Goal: Information Seeking & Learning: Learn about a topic

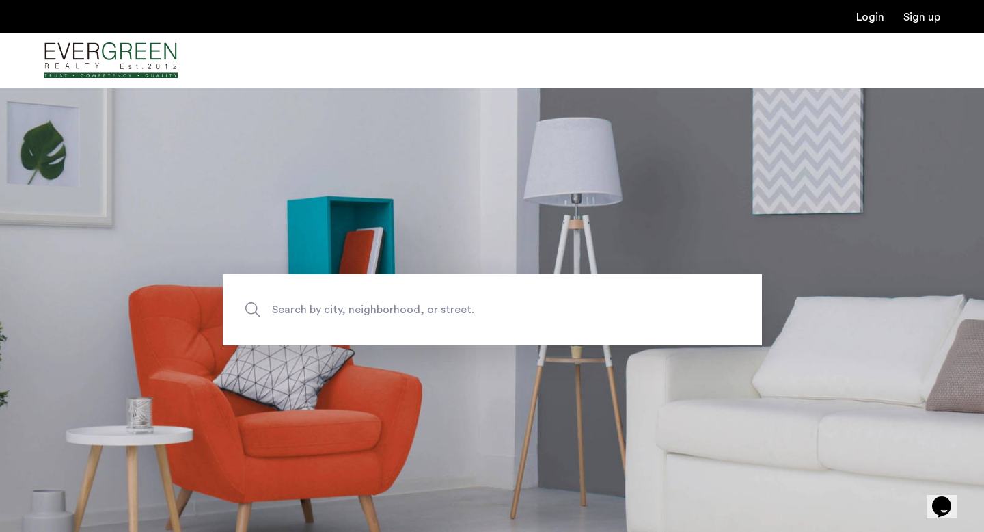
click at [356, 312] on span "Search by city, neighborhood, or street." at bounding box center [460, 310] width 377 height 18
click at [356, 312] on input "Search by city, neighborhood, or street." at bounding box center [492, 309] width 539 height 71
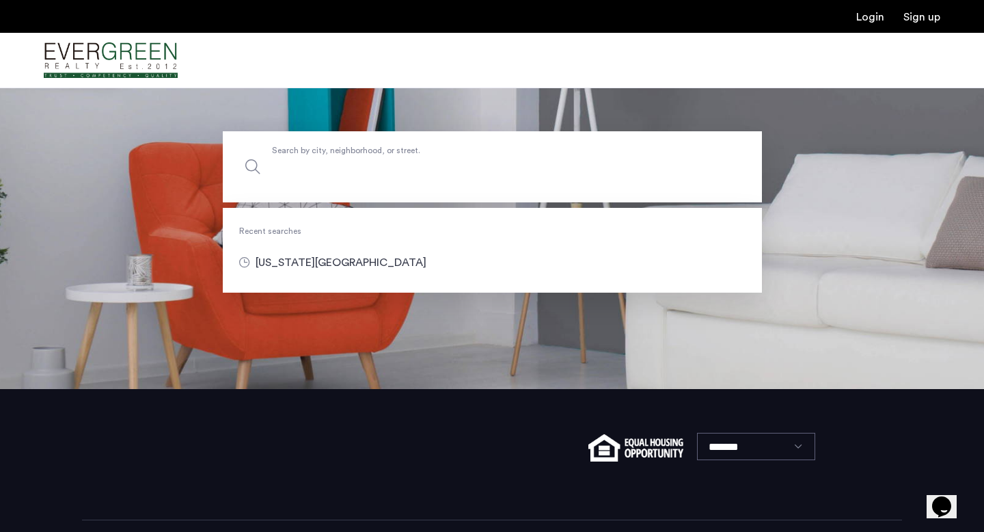
scroll to position [199, 0]
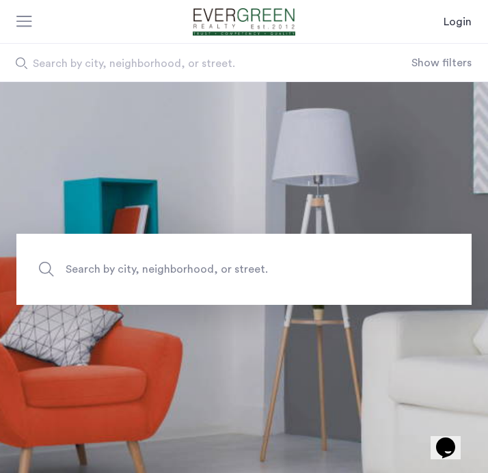
click at [439, 59] on button "Show filters" at bounding box center [441, 63] width 60 height 16
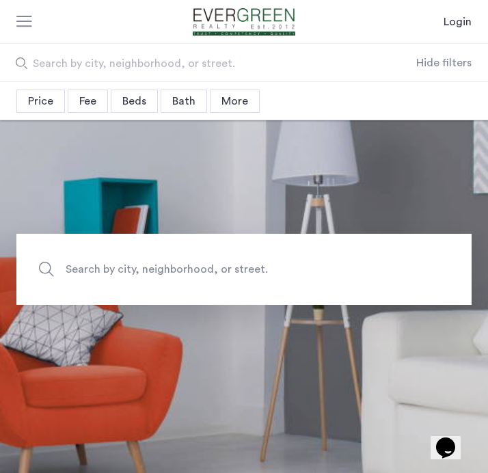
click at [37, 96] on div "Price" at bounding box center [40, 101] width 49 height 23
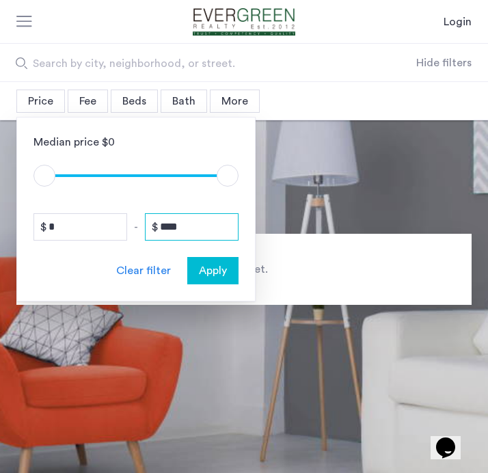
drag, startPoint x: 191, startPoint y: 226, endPoint x: 134, endPoint y: 222, distance: 56.9
click at [135, 226] on div "* - ****" at bounding box center [135, 226] width 205 height 27
type input "****"
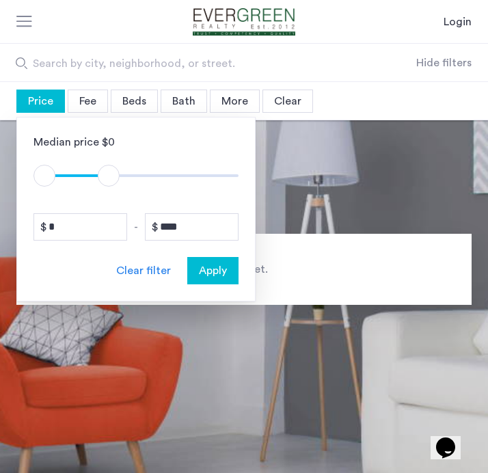
click at [210, 272] on span "Apply" at bounding box center [213, 270] width 28 height 16
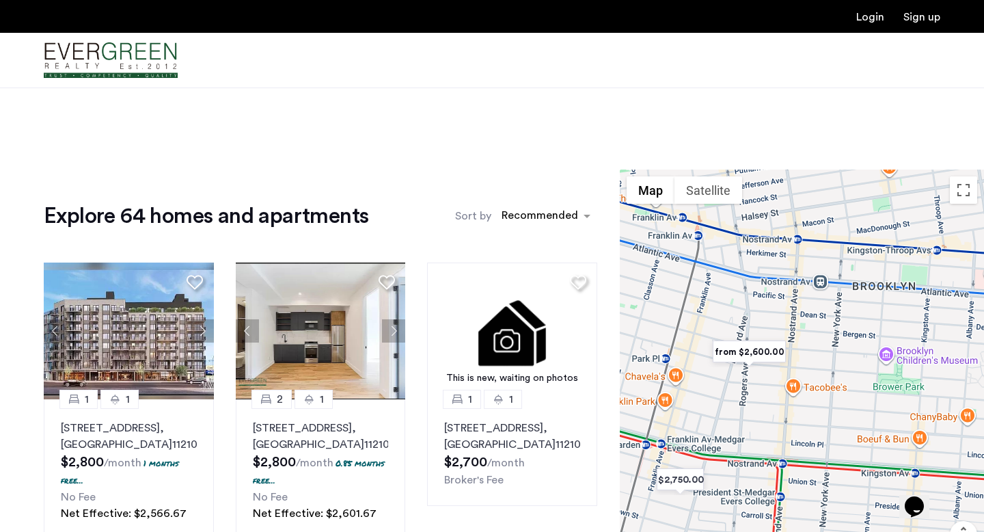
click at [487, 348] on img "from $2,600.00" at bounding box center [749, 351] width 84 height 31
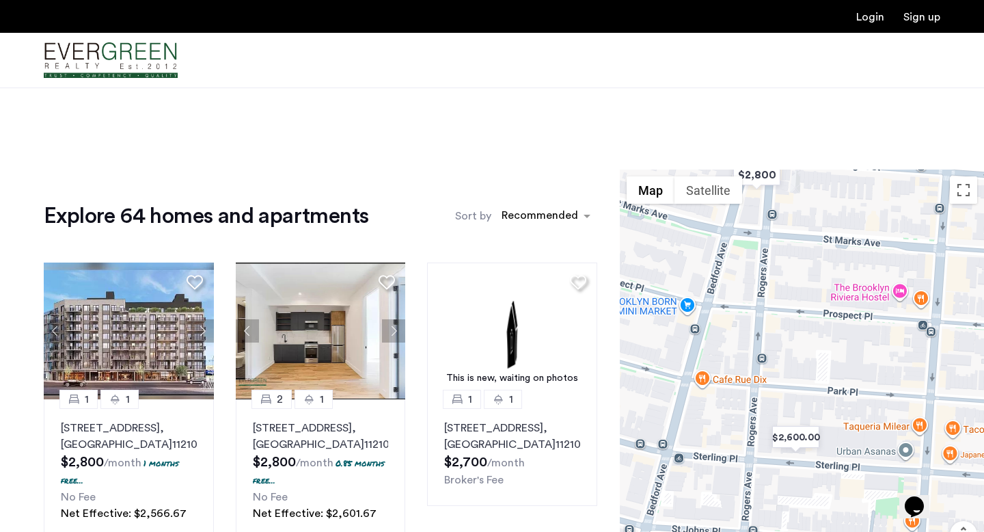
drag, startPoint x: 803, startPoint y: 387, endPoint x: 770, endPoint y: 297, distance: 95.3
click at [487, 299] on div "To navigate, press the arrow keys." at bounding box center [802, 391] width 364 height 444
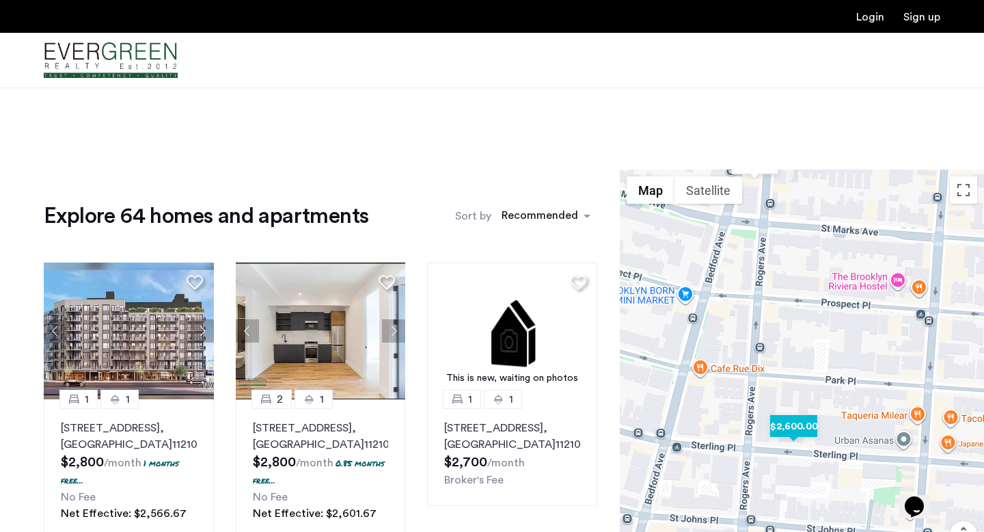
click at [487, 424] on img "$2,600.00" at bounding box center [794, 426] width 58 height 31
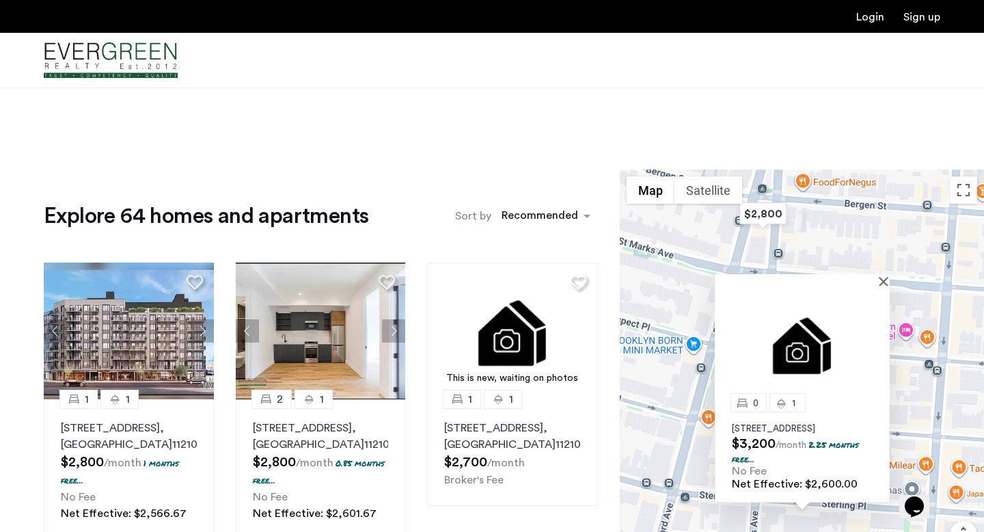
click at [487, 331] on img at bounding box center [802, 344] width 175 height 117
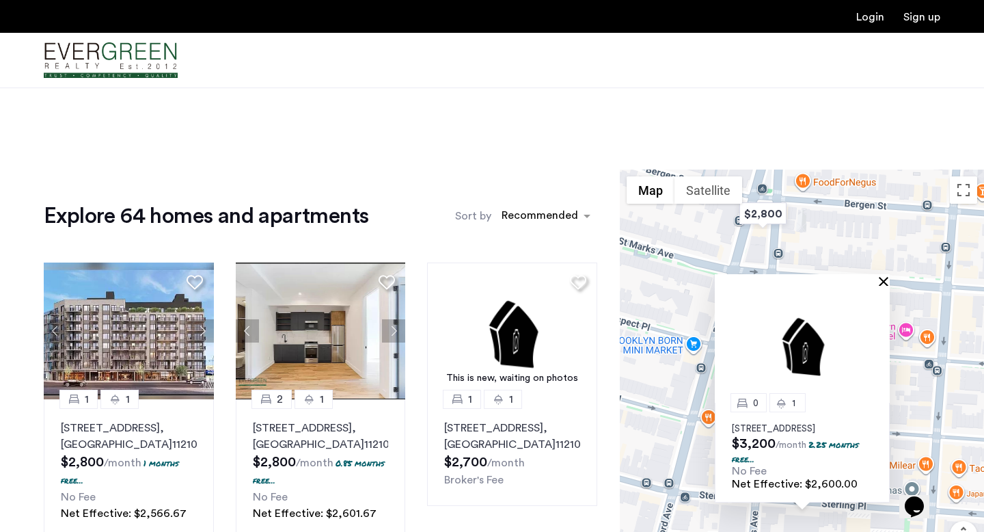
click at [487, 276] on button "Close" at bounding box center [887, 281] width 10 height 10
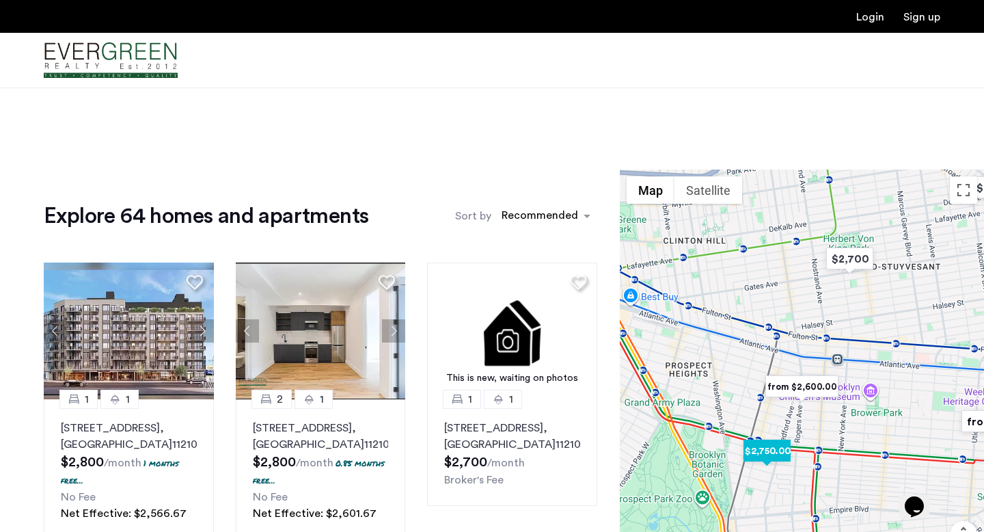
click at [487, 454] on img "$2,750.00" at bounding box center [767, 450] width 58 height 31
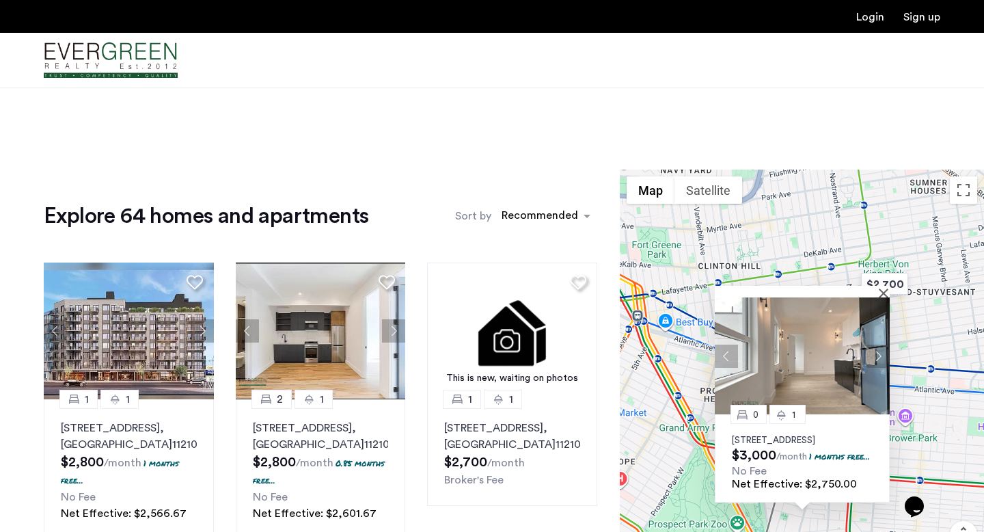
click at [487, 327] on img at bounding box center [802, 355] width 175 height 117
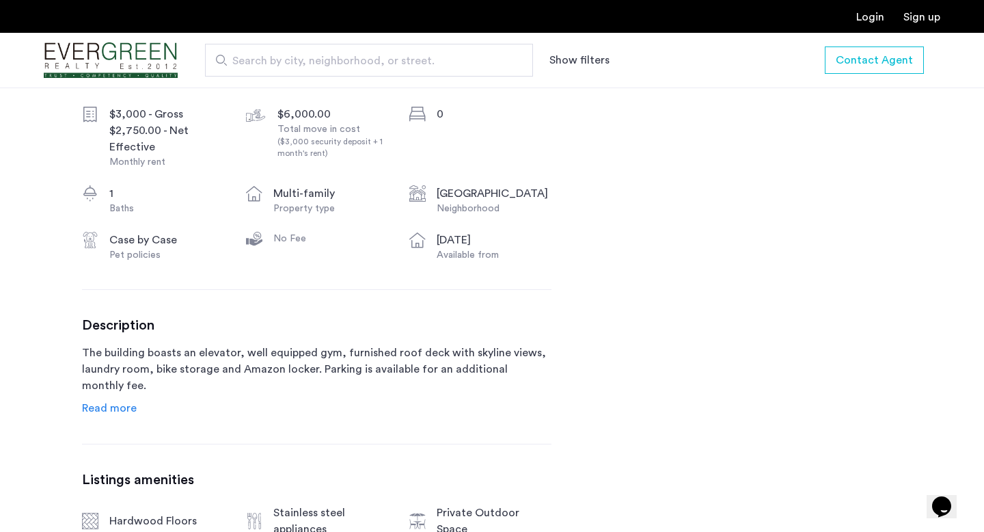
scroll to position [527, 0]
click at [115, 413] on span "Read more" at bounding box center [109, 407] width 55 height 11
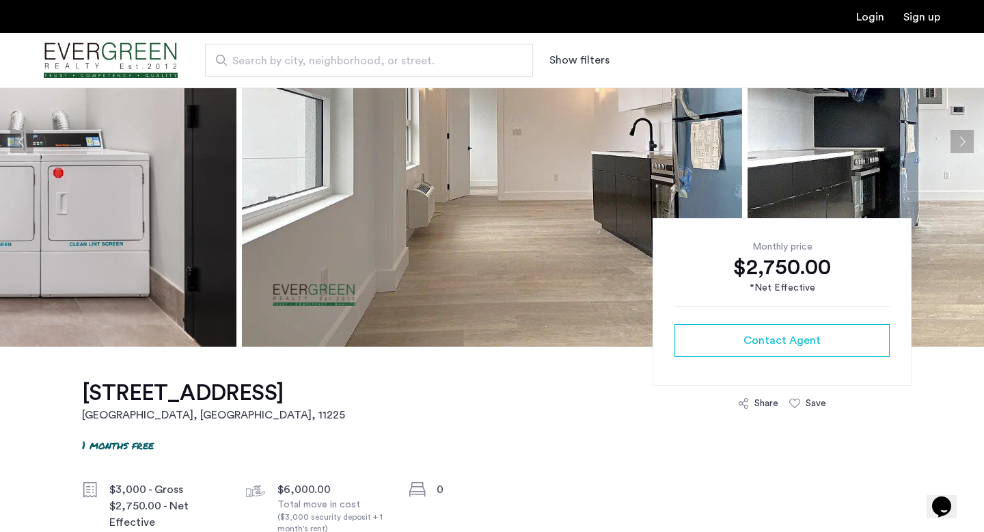
scroll to position [0, 0]
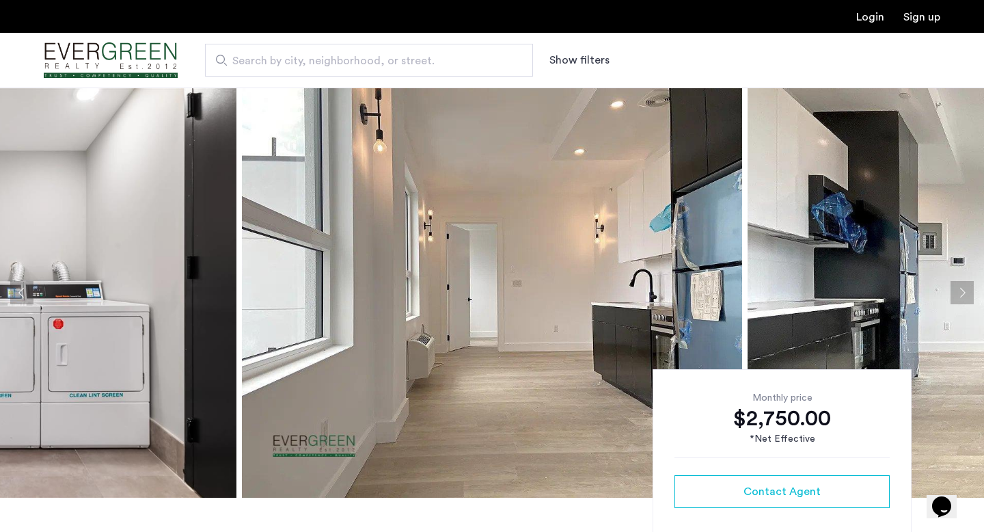
click at [961, 287] on button "Next apartment" at bounding box center [962, 292] width 23 height 23
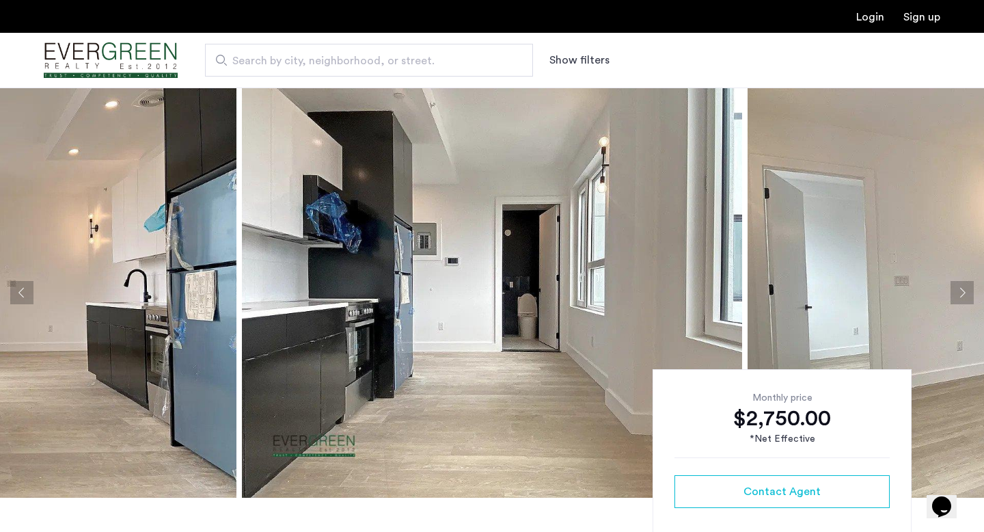
click at [961, 287] on button "Next apartment" at bounding box center [962, 292] width 23 height 23
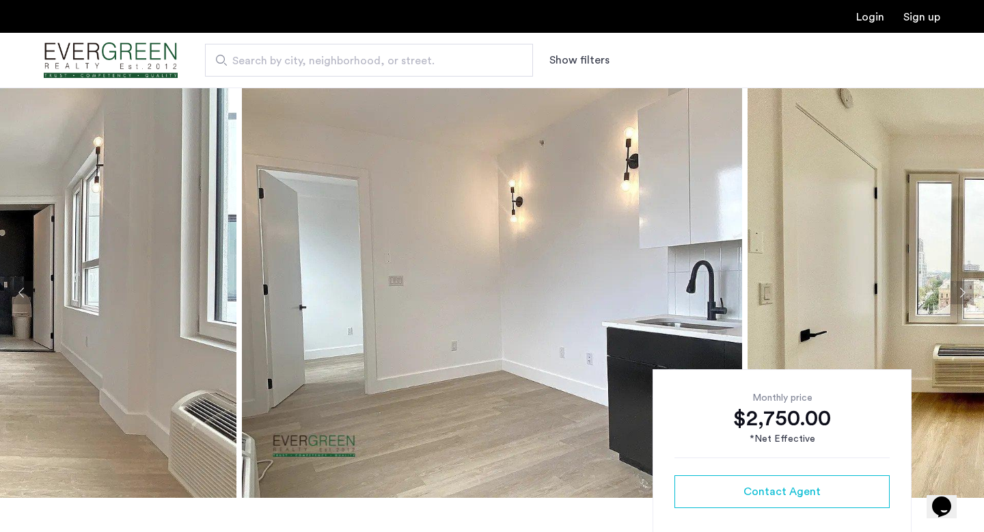
click at [961, 287] on button "Next apartment" at bounding box center [962, 292] width 23 height 23
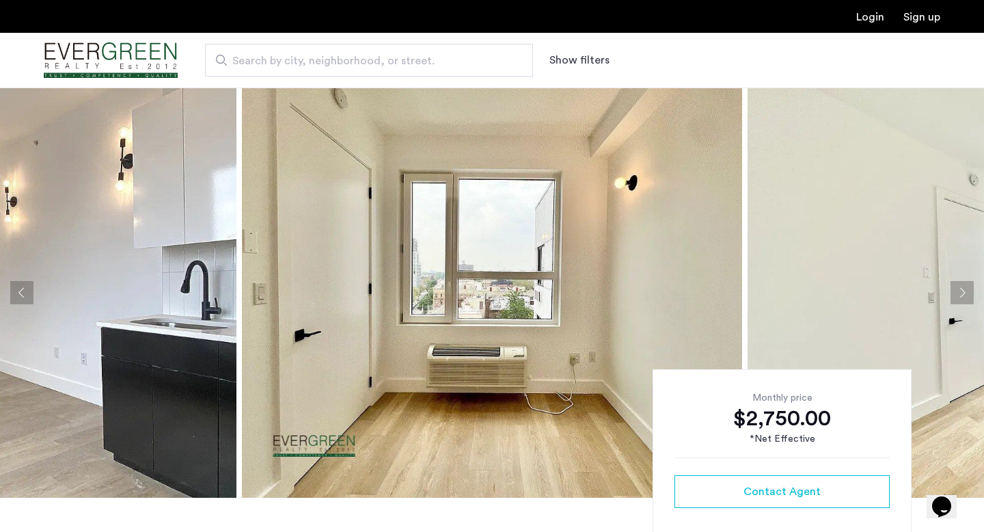
click at [961, 287] on button "Next apartment" at bounding box center [962, 292] width 23 height 23
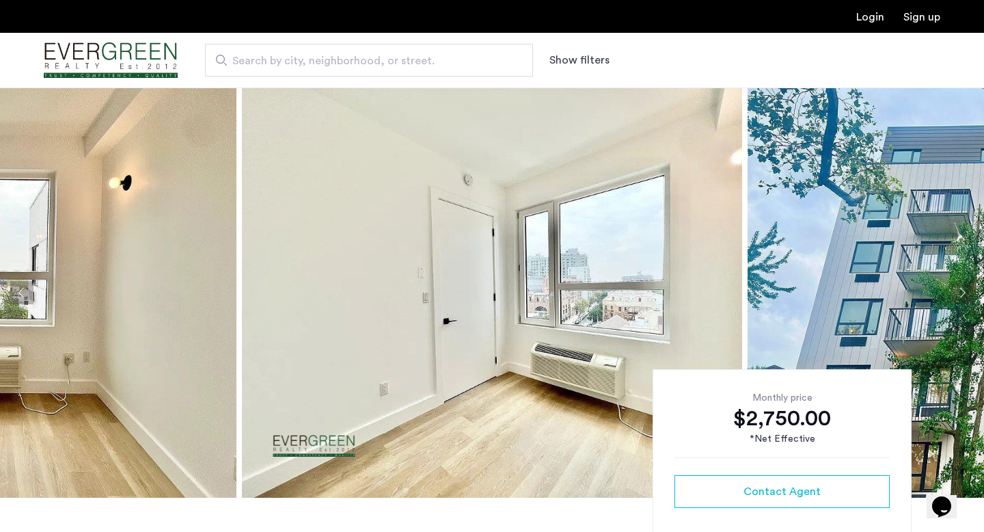
click at [961, 287] on button "Next apartment" at bounding box center [962, 292] width 23 height 23
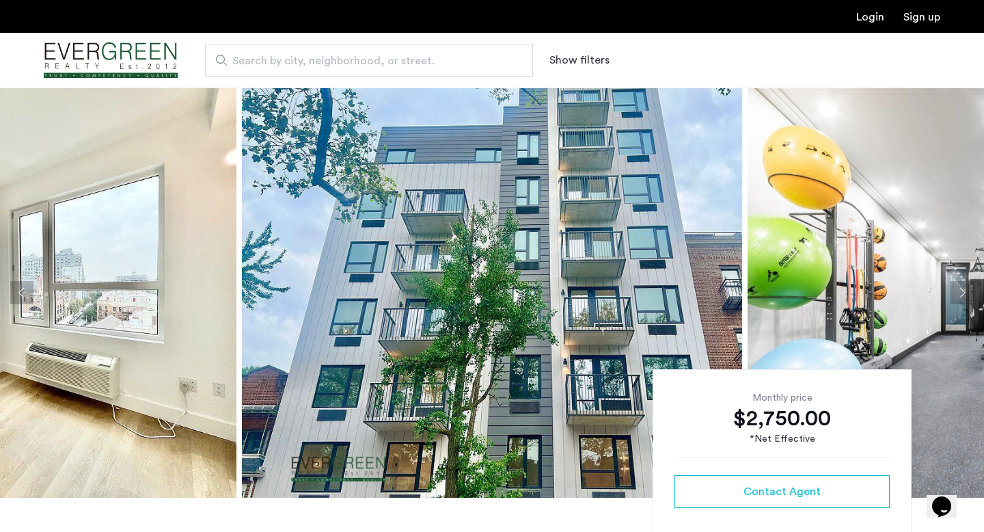
click at [961, 287] on button "Next apartment" at bounding box center [962, 292] width 23 height 23
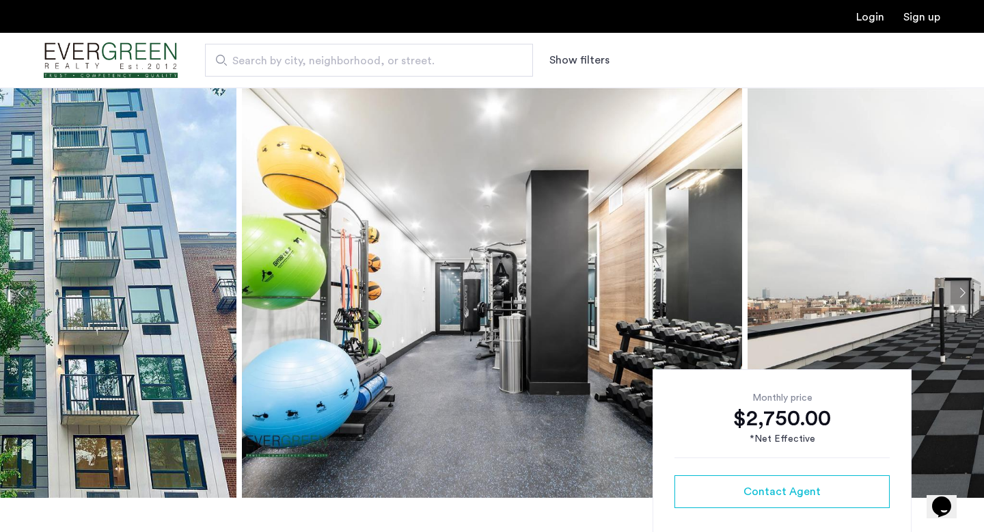
click at [961, 287] on button "Next apartment" at bounding box center [962, 292] width 23 height 23
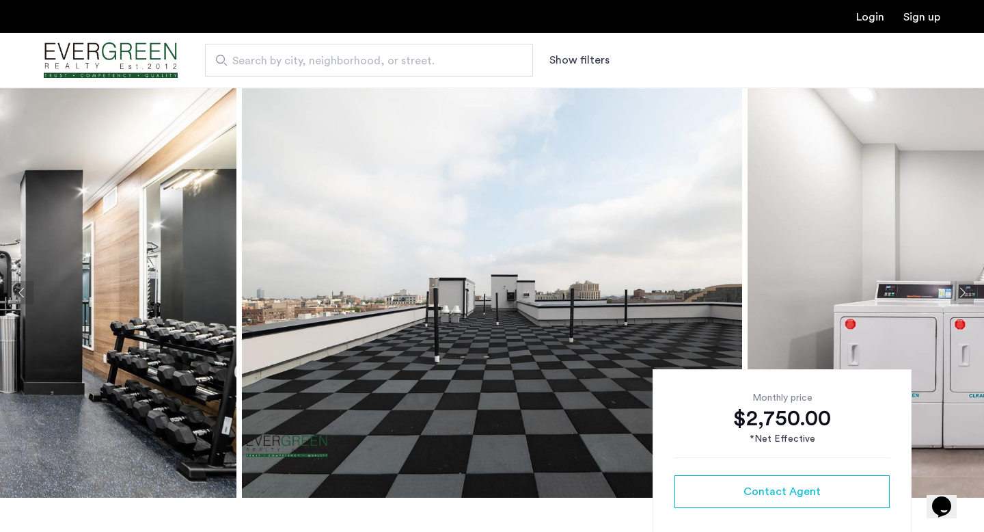
click at [961, 287] on button "Next apartment" at bounding box center [962, 292] width 23 height 23
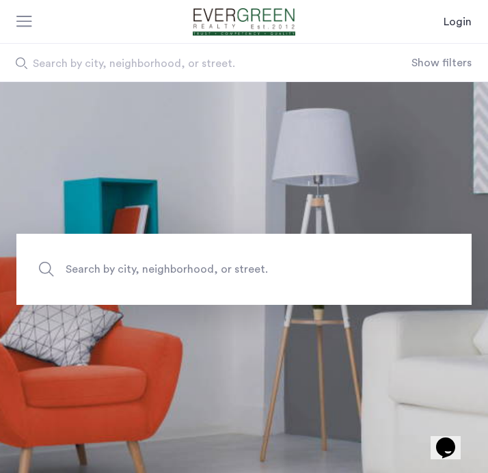
click at [448, 59] on button "Show filters" at bounding box center [441, 63] width 60 height 16
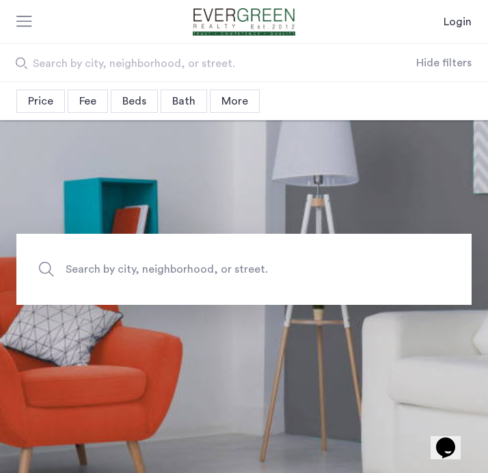
click at [139, 101] on div "Beds" at bounding box center [134, 101] width 47 height 23
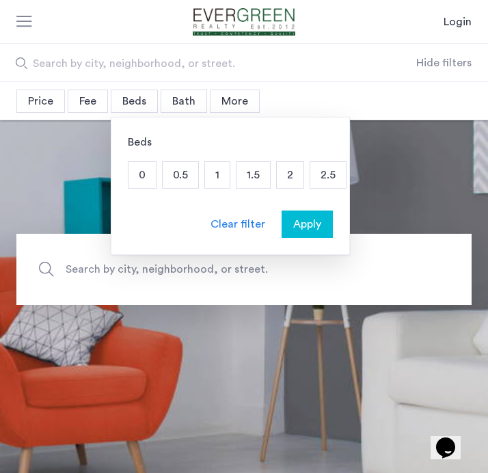
click at [218, 176] on p "1" at bounding box center [217, 175] width 25 height 26
click at [40, 100] on div "Price" at bounding box center [40, 101] width 49 height 23
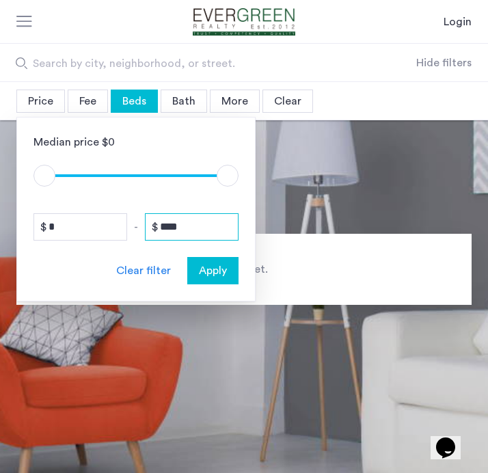
drag, startPoint x: 200, startPoint y: 228, endPoint x: 94, endPoint y: 228, distance: 106.6
click at [94, 228] on div "* - ****" at bounding box center [135, 226] width 205 height 27
type input "****"
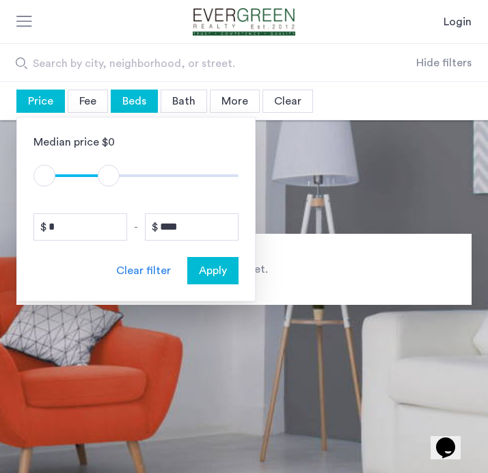
click at [216, 275] on span "Apply" at bounding box center [213, 270] width 28 height 16
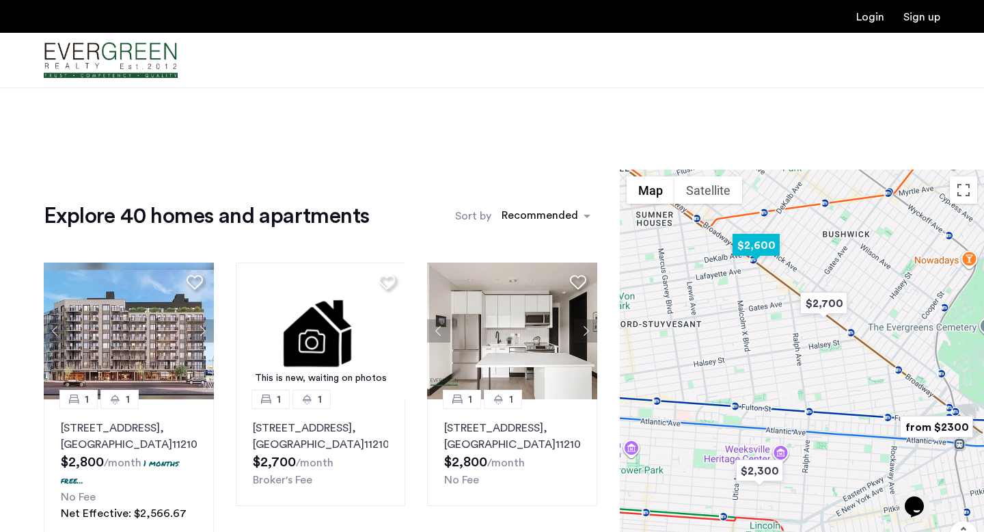
click at [487, 243] on img "$2,600" at bounding box center [756, 245] width 58 height 31
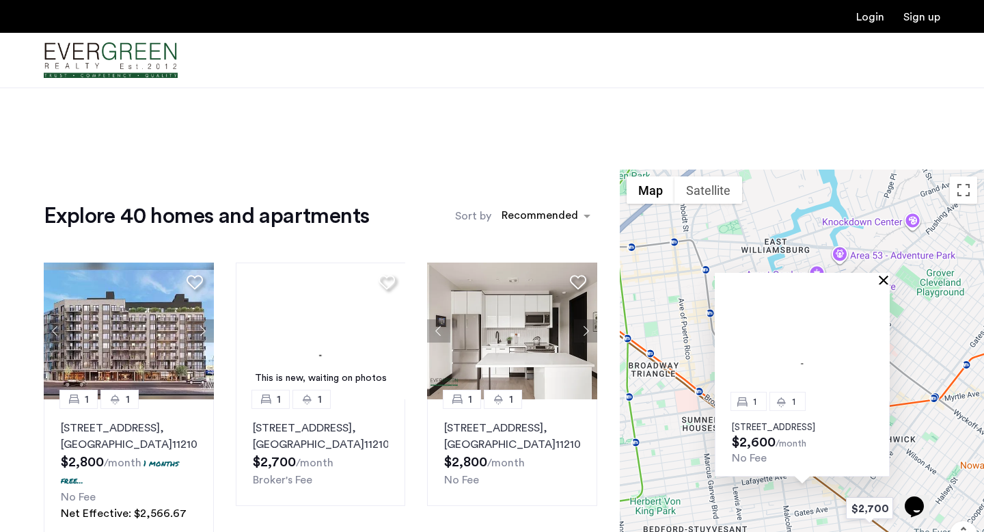
click at [487, 275] on button "Close" at bounding box center [887, 280] width 10 height 10
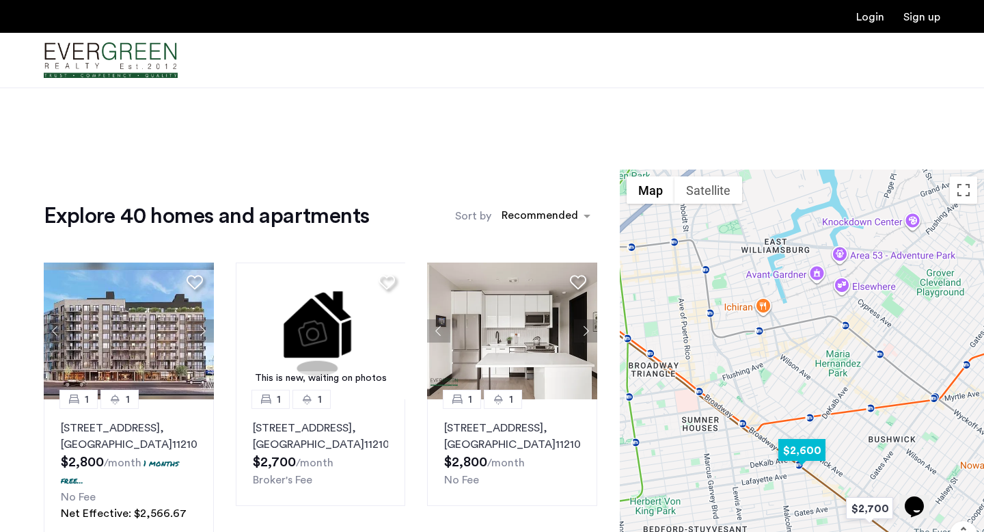
click at [487, 446] on img "$2,600" at bounding box center [802, 450] width 58 height 31
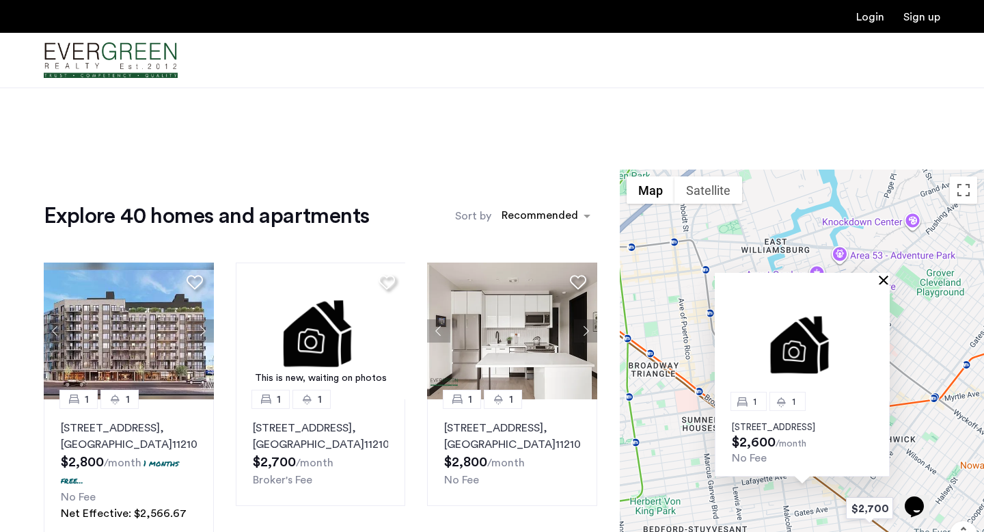
click at [487, 275] on button "Close" at bounding box center [887, 280] width 10 height 10
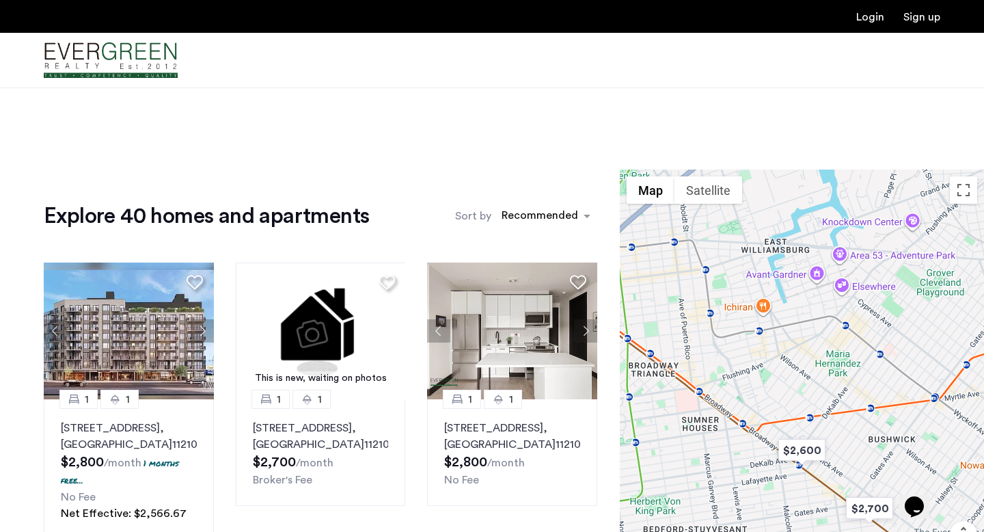
drag, startPoint x: 862, startPoint y: 413, endPoint x: 804, endPoint y: 306, distance: 122.0
click at [487, 307] on div "To navigate, press the arrow keys." at bounding box center [802, 391] width 364 height 444
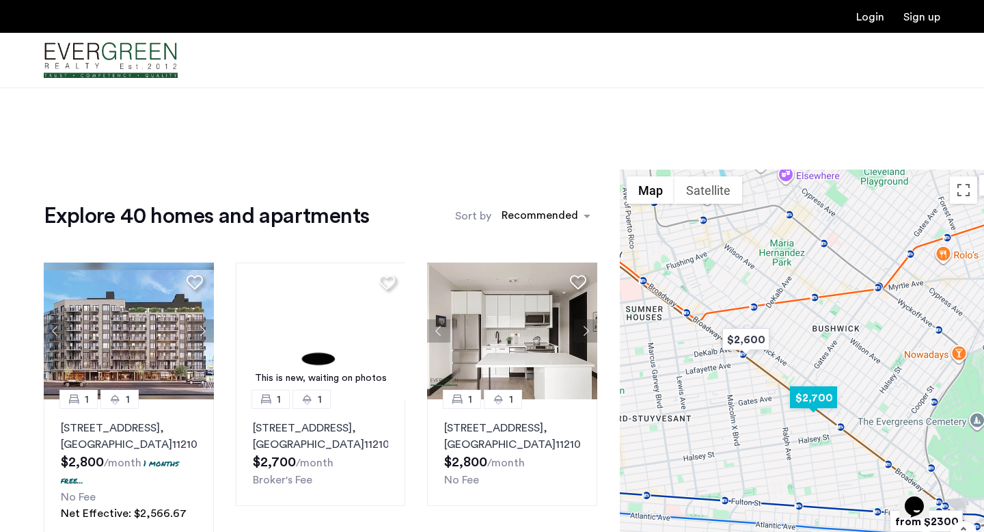
click at [487, 397] on img "$2,700" at bounding box center [813, 397] width 58 height 31
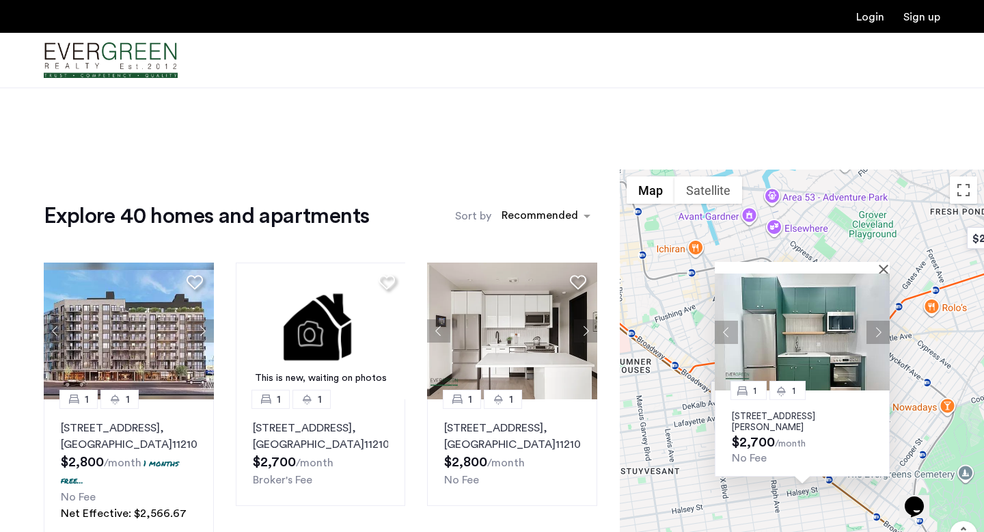
click at [487, 266] on button "Close" at bounding box center [887, 269] width 10 height 10
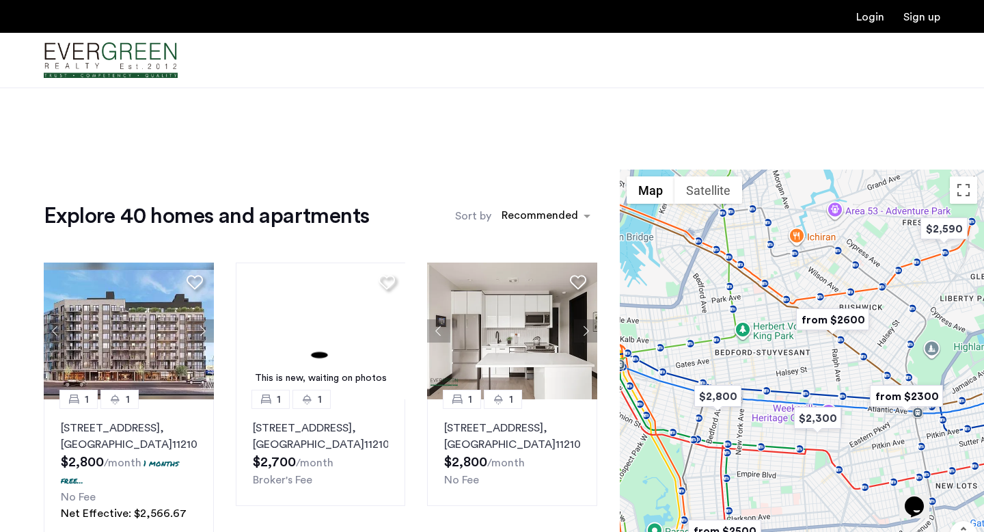
drag, startPoint x: 786, startPoint y: 325, endPoint x: 824, endPoint y: 264, distance: 71.9
click at [487, 264] on div at bounding box center [802, 391] width 364 height 444
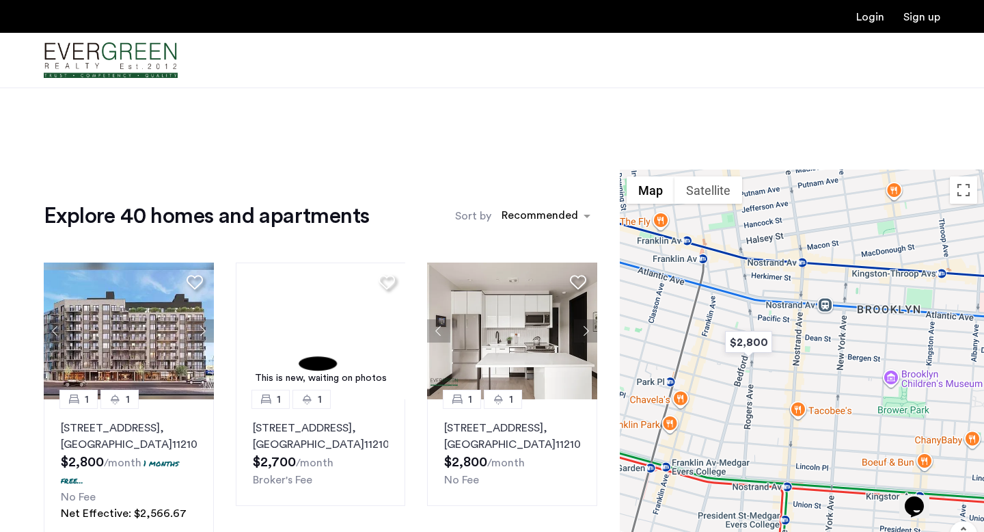
drag, startPoint x: 702, startPoint y: 438, endPoint x: 873, endPoint y: 238, distance: 262.7
click at [487, 238] on div at bounding box center [802, 391] width 364 height 444
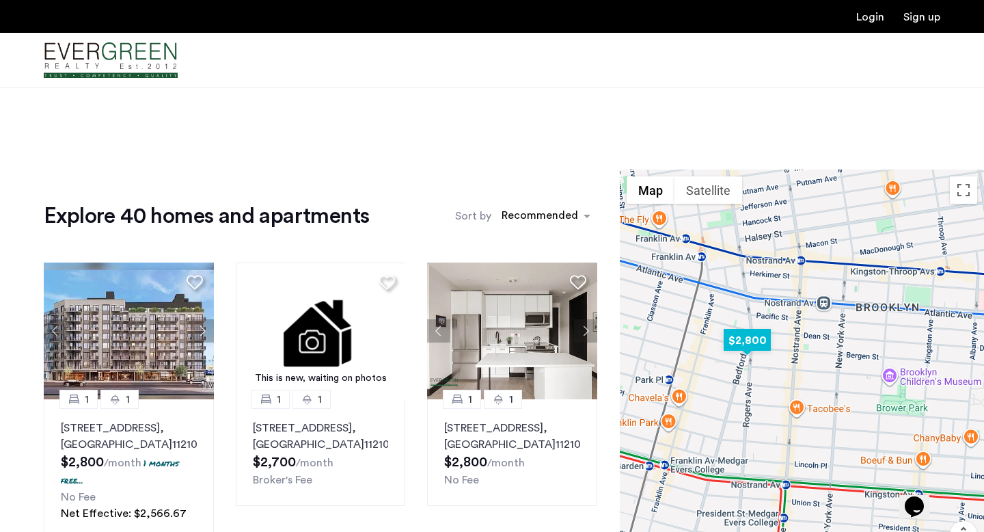
click at [487, 337] on img "$2,800" at bounding box center [747, 340] width 58 height 31
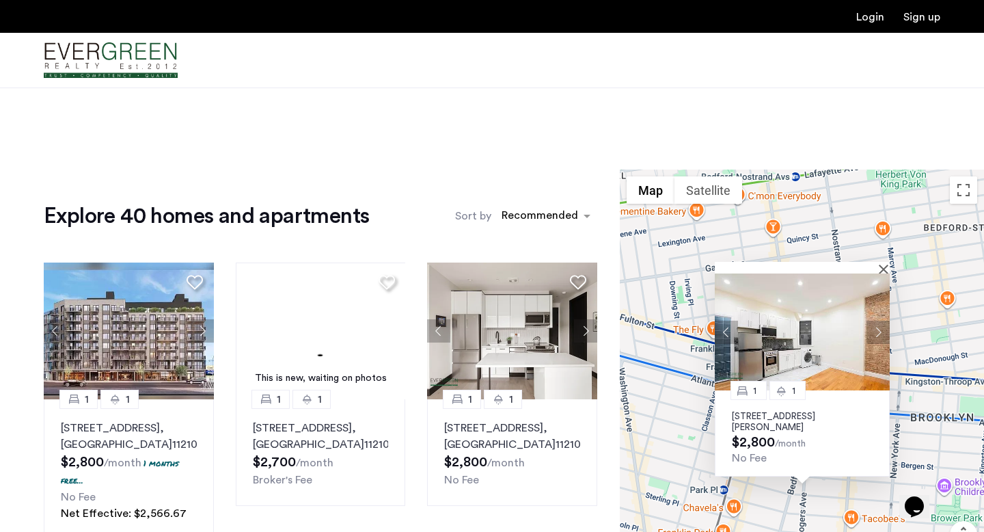
click at [487, 335] on img at bounding box center [802, 331] width 175 height 117
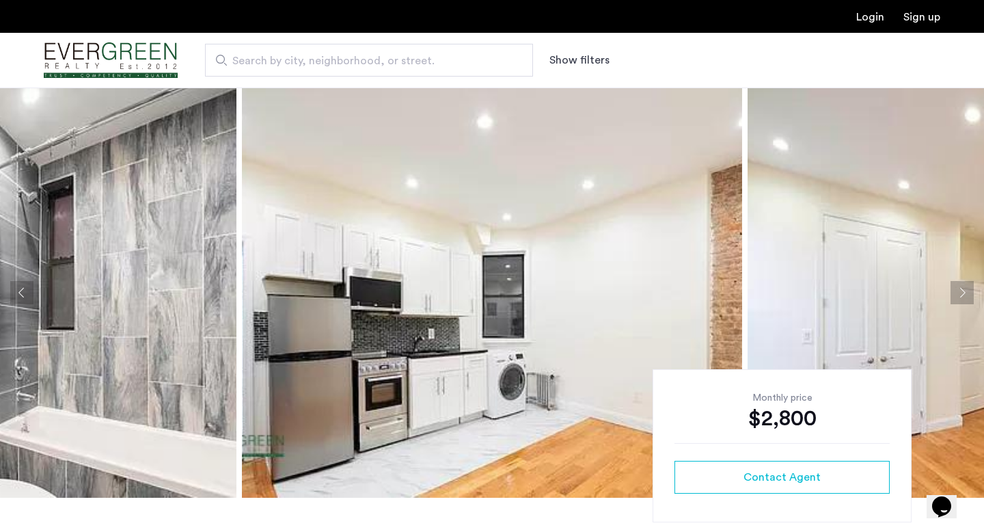
click at [964, 288] on button "Next apartment" at bounding box center [962, 292] width 23 height 23
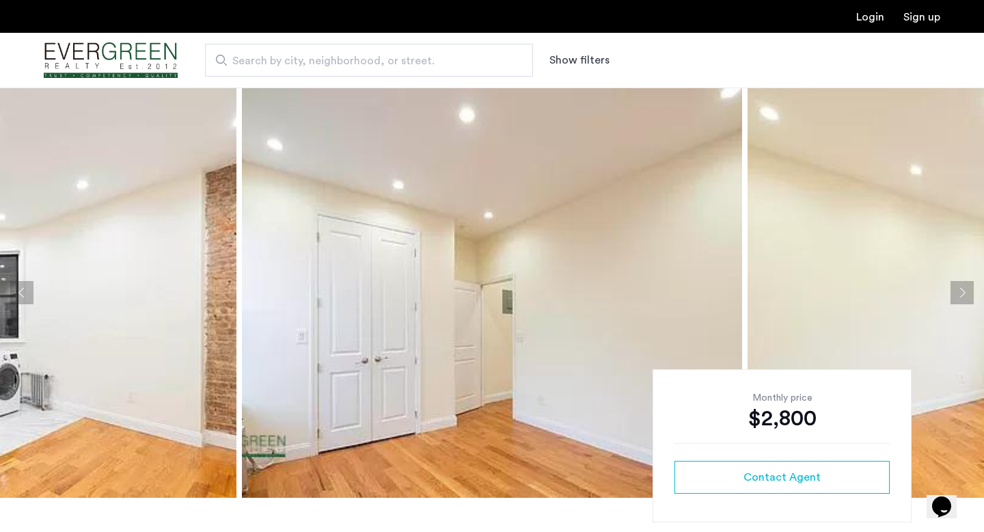
click at [964, 288] on button "Next apartment" at bounding box center [962, 292] width 23 height 23
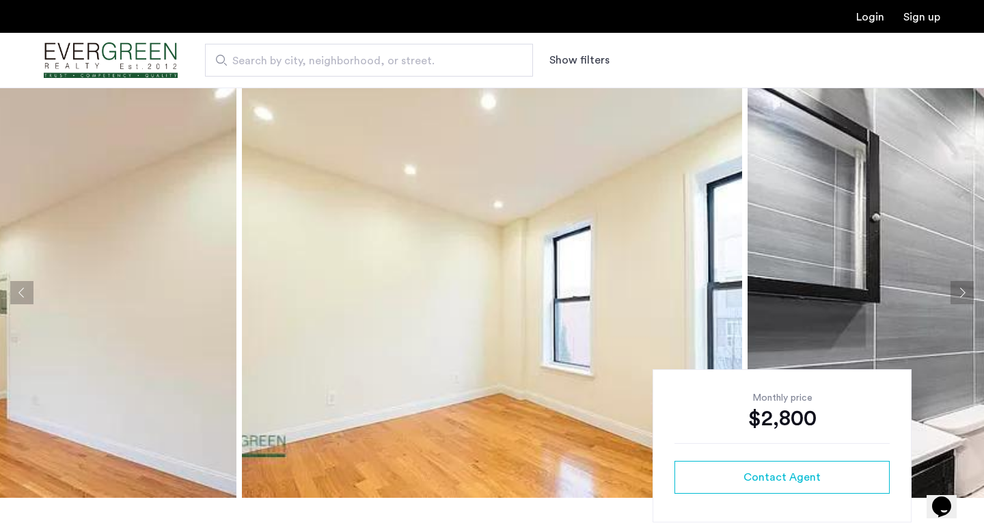
click at [964, 288] on button "Next apartment" at bounding box center [962, 292] width 23 height 23
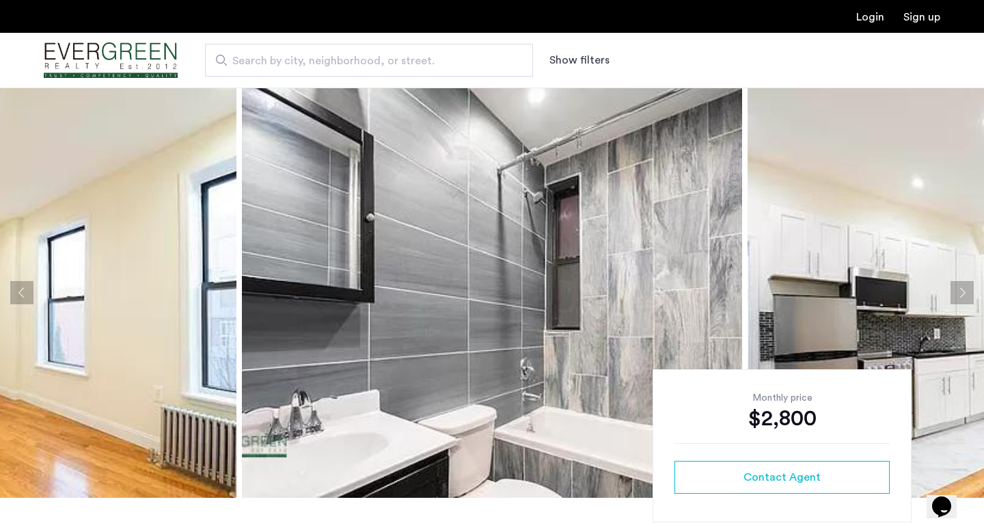
click at [964, 288] on button "Next apartment" at bounding box center [962, 292] width 23 height 23
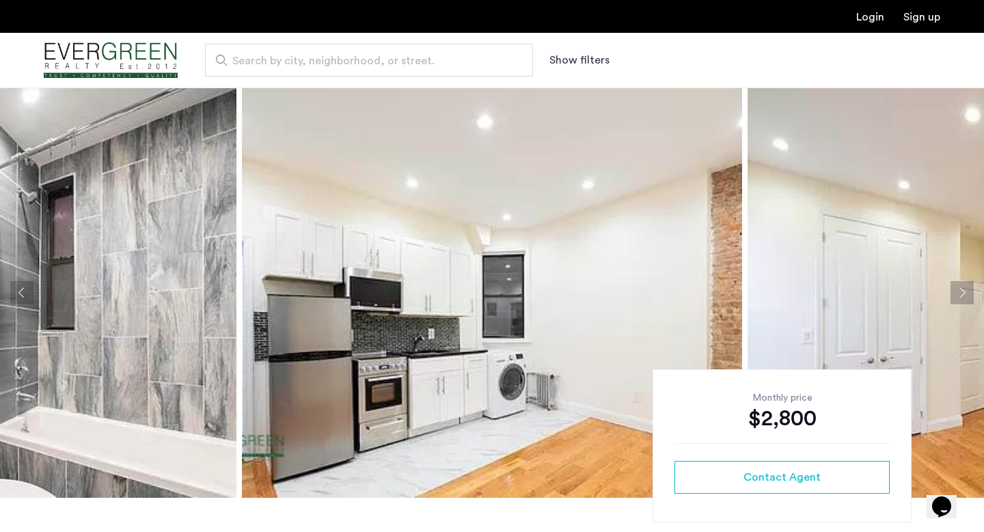
click at [964, 288] on button "Next apartment" at bounding box center [962, 292] width 23 height 23
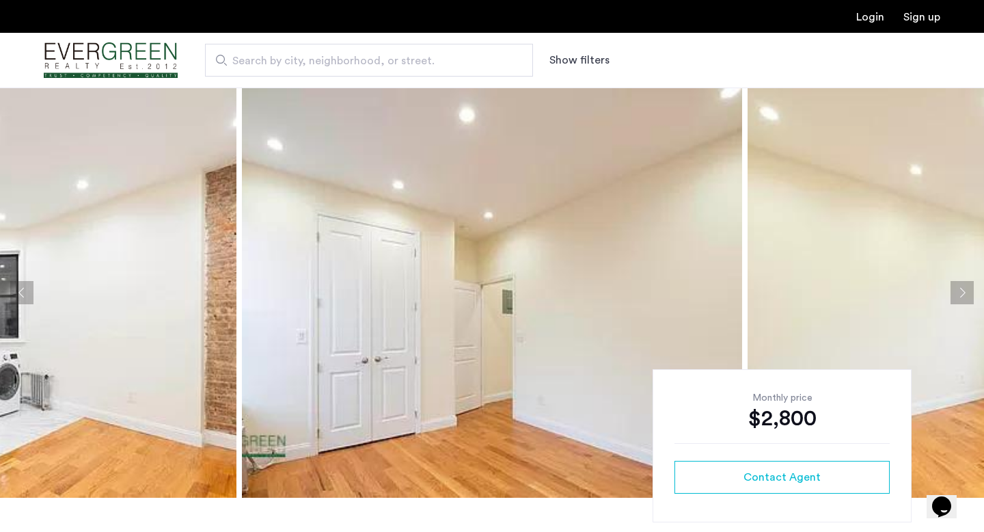
click at [964, 288] on button "Next apartment" at bounding box center [962, 292] width 23 height 23
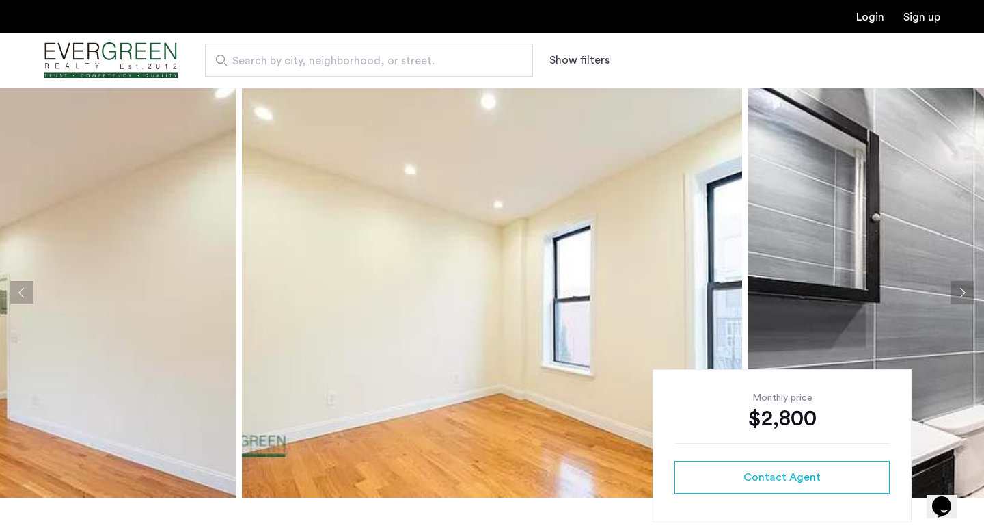
click at [964, 288] on button "Next apartment" at bounding box center [962, 292] width 23 height 23
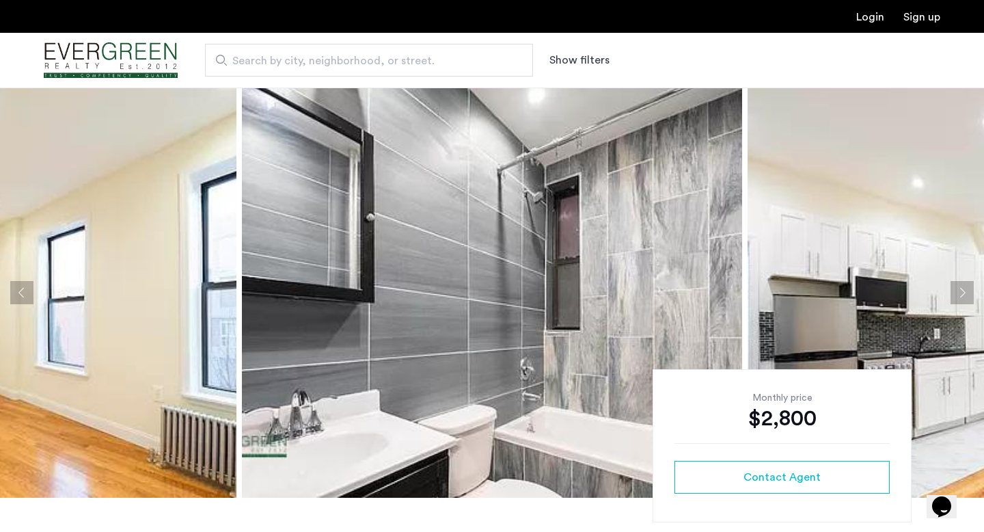
click at [963, 286] on button "Next apartment" at bounding box center [962, 292] width 23 height 23
